Goal: Information Seeking & Learning: Learn about a topic

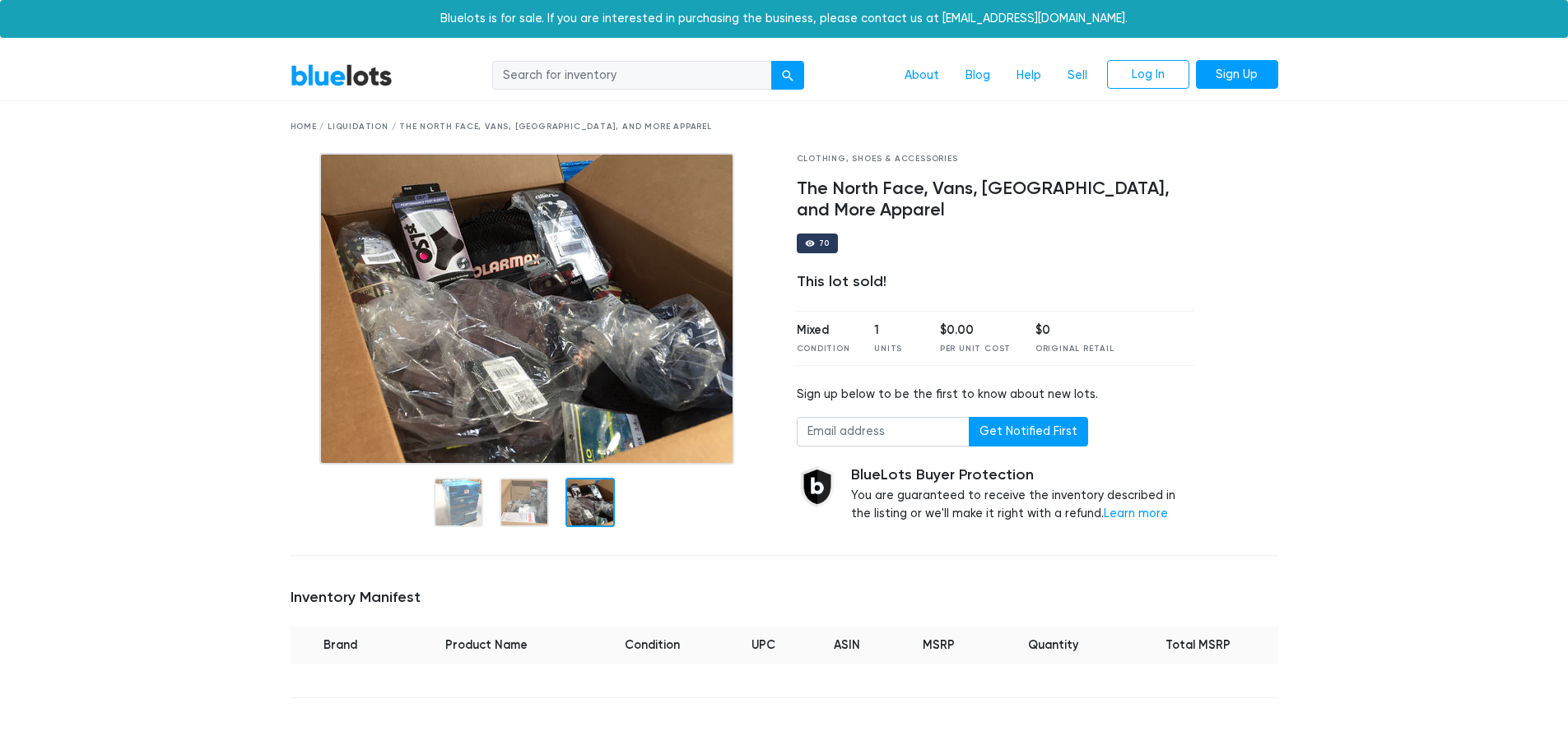
click at [587, 311] on img at bounding box center [526, 309] width 415 height 312
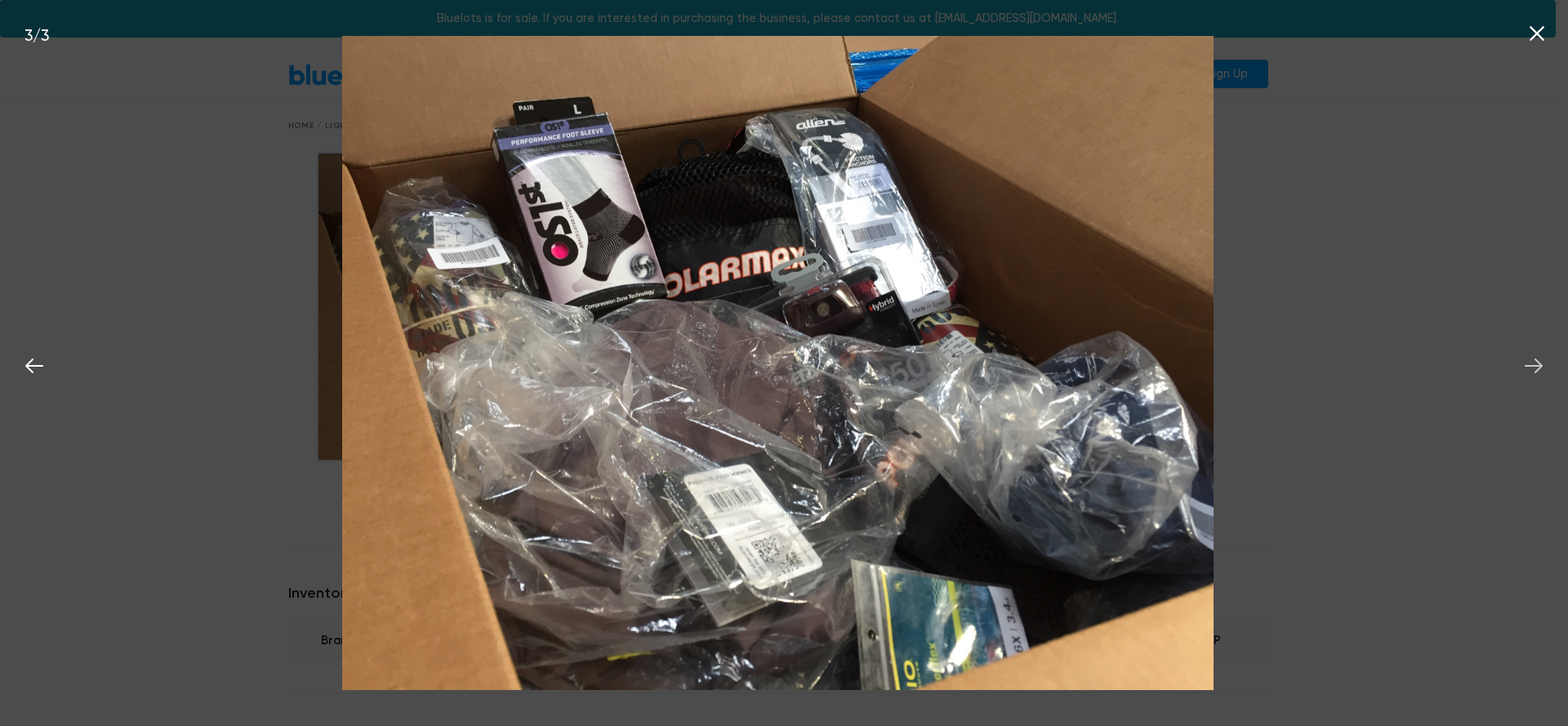
click at [1540, 366] on icon at bounding box center [1534, 365] width 18 height 14
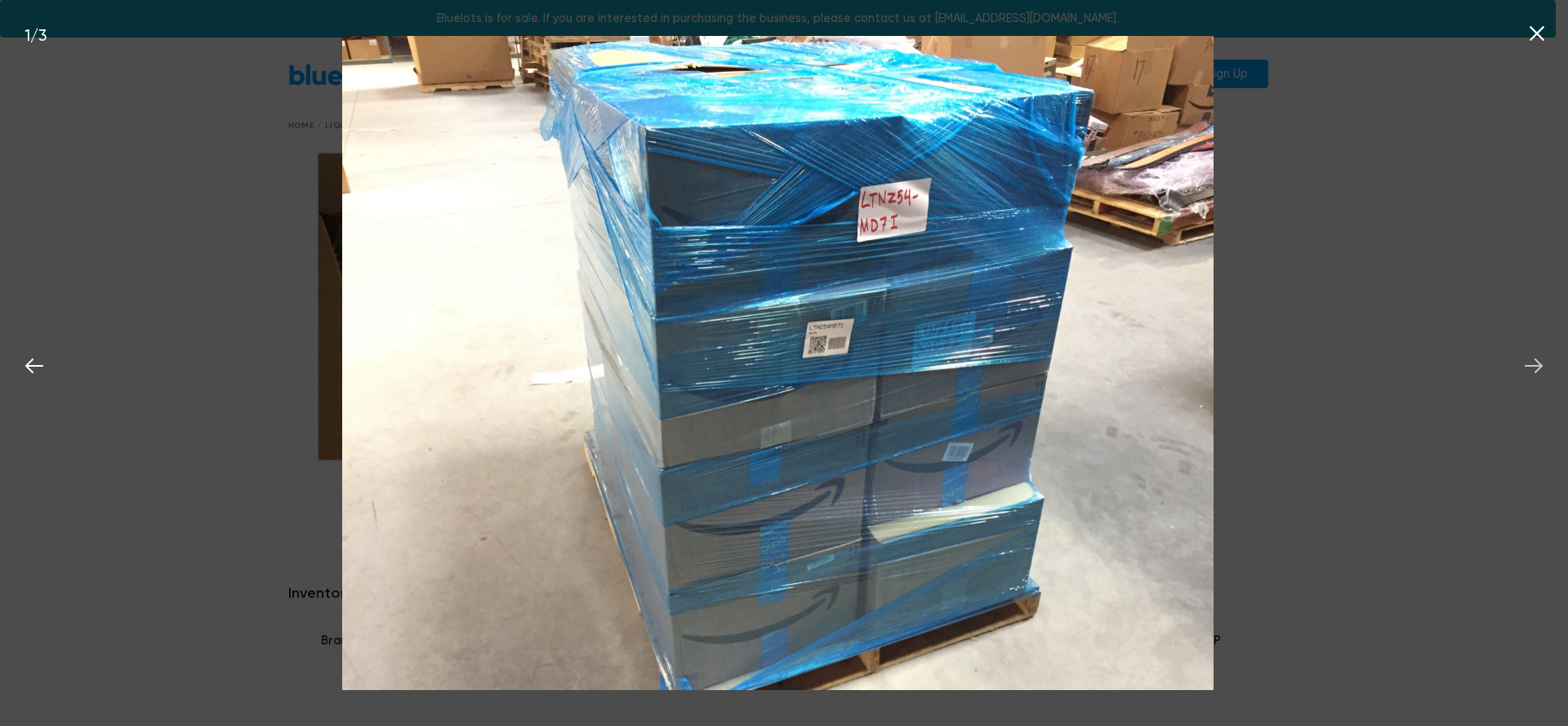
click at [1540, 366] on icon at bounding box center [1534, 365] width 18 height 14
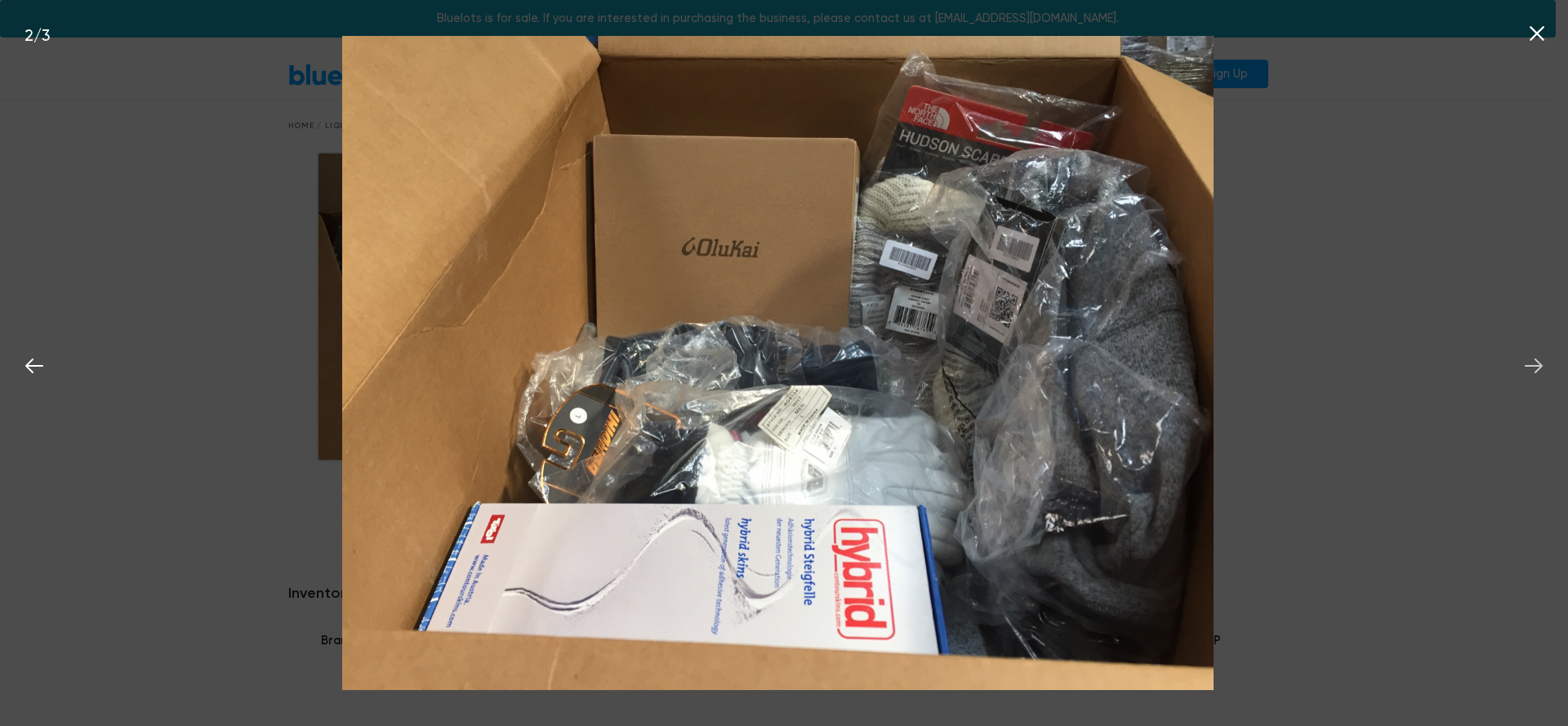
click at [1540, 366] on icon at bounding box center [1534, 365] width 18 height 14
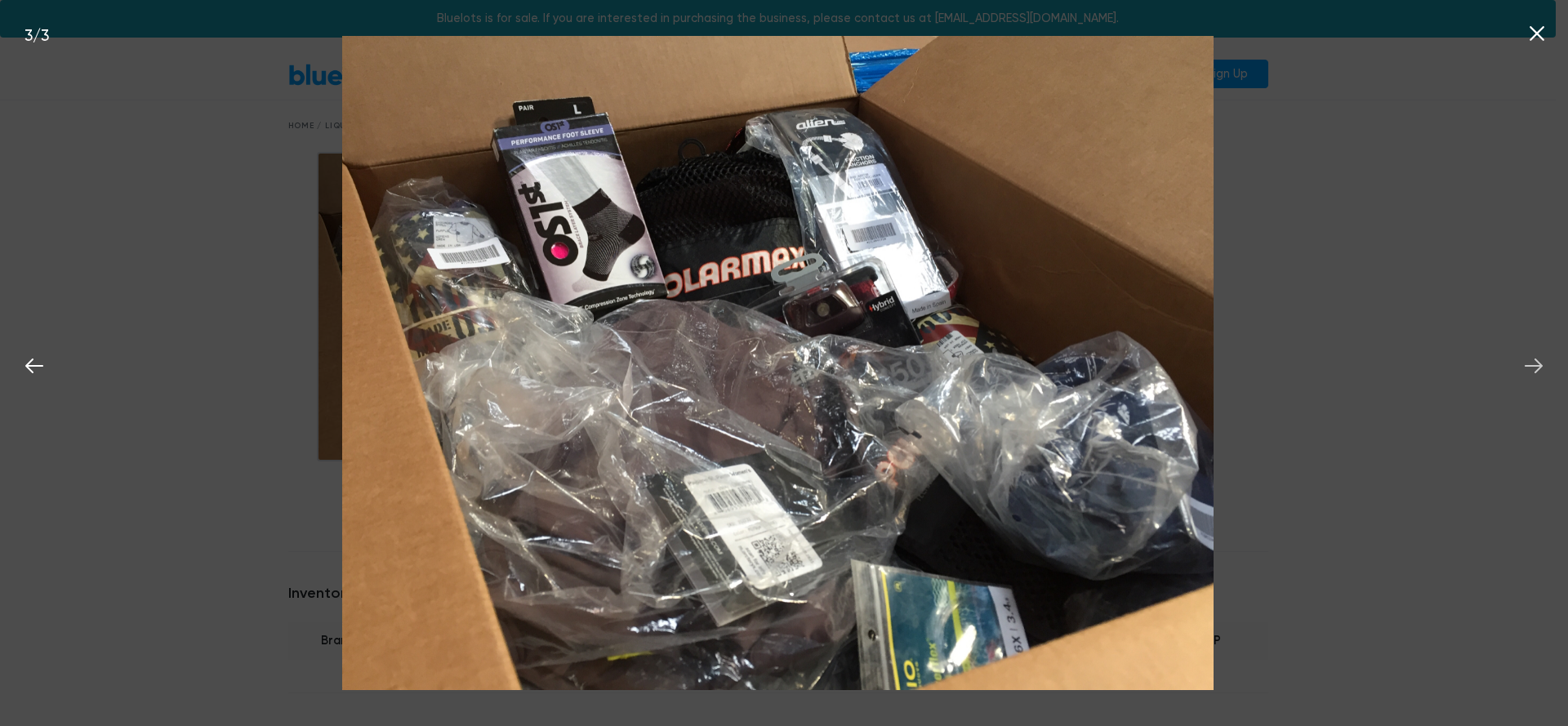
click at [1540, 366] on icon at bounding box center [1534, 365] width 18 height 14
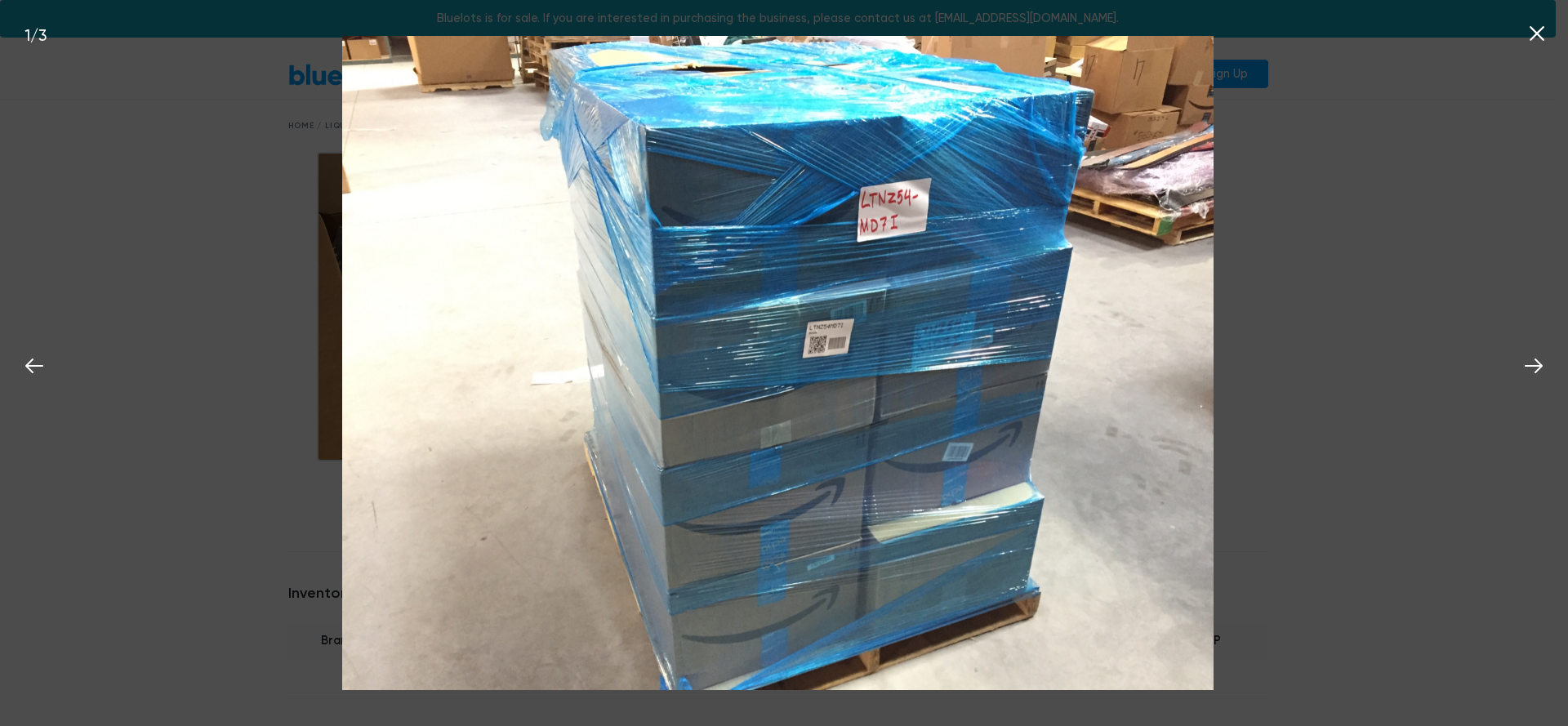
click at [1533, 33] on icon at bounding box center [1537, 33] width 25 height 25
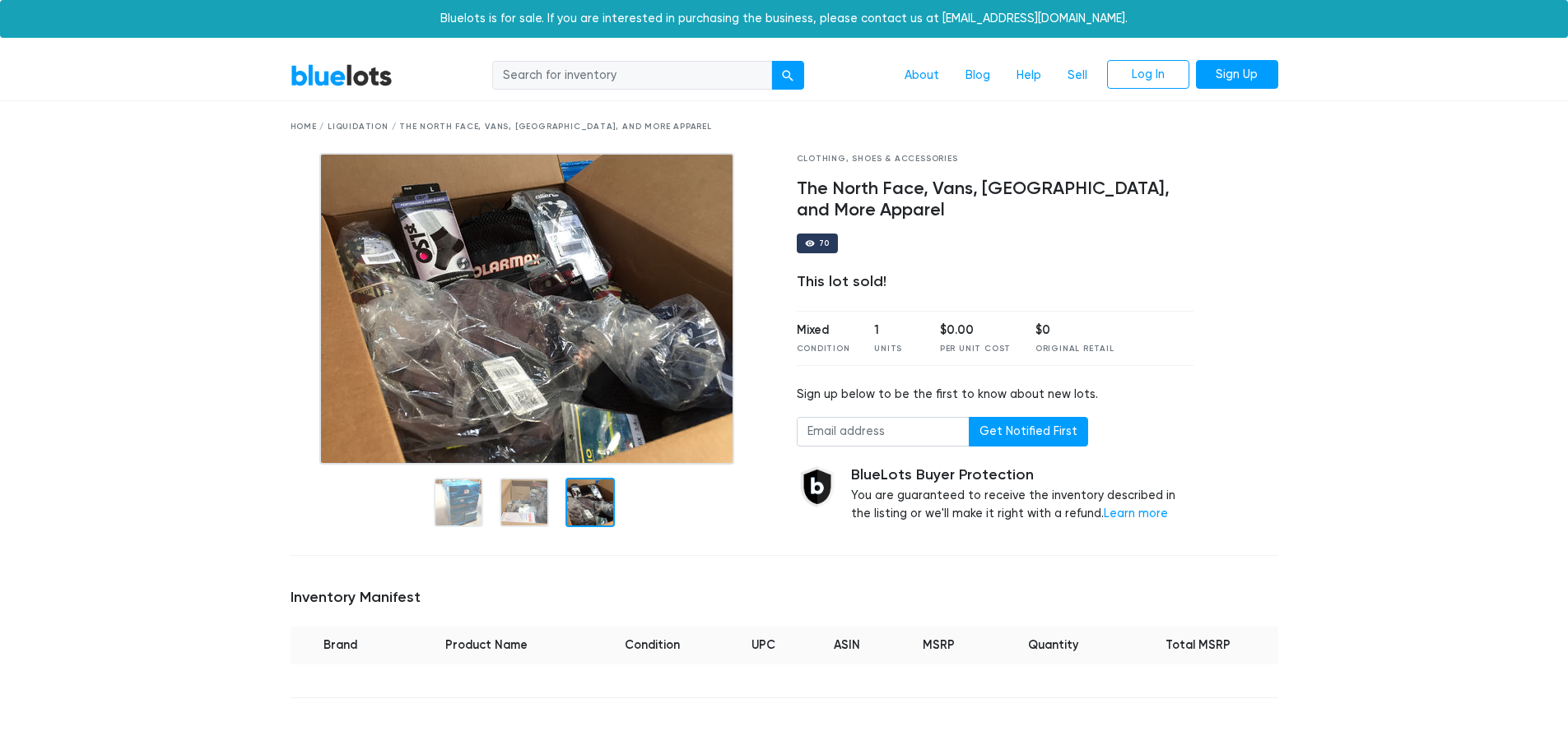
click at [624, 72] on input "search" at bounding box center [632, 75] width 279 height 30
type input "north face"
click at [788, 74] on button "submit" at bounding box center [787, 75] width 33 height 30
